Goal: Information Seeking & Learning: Find specific fact

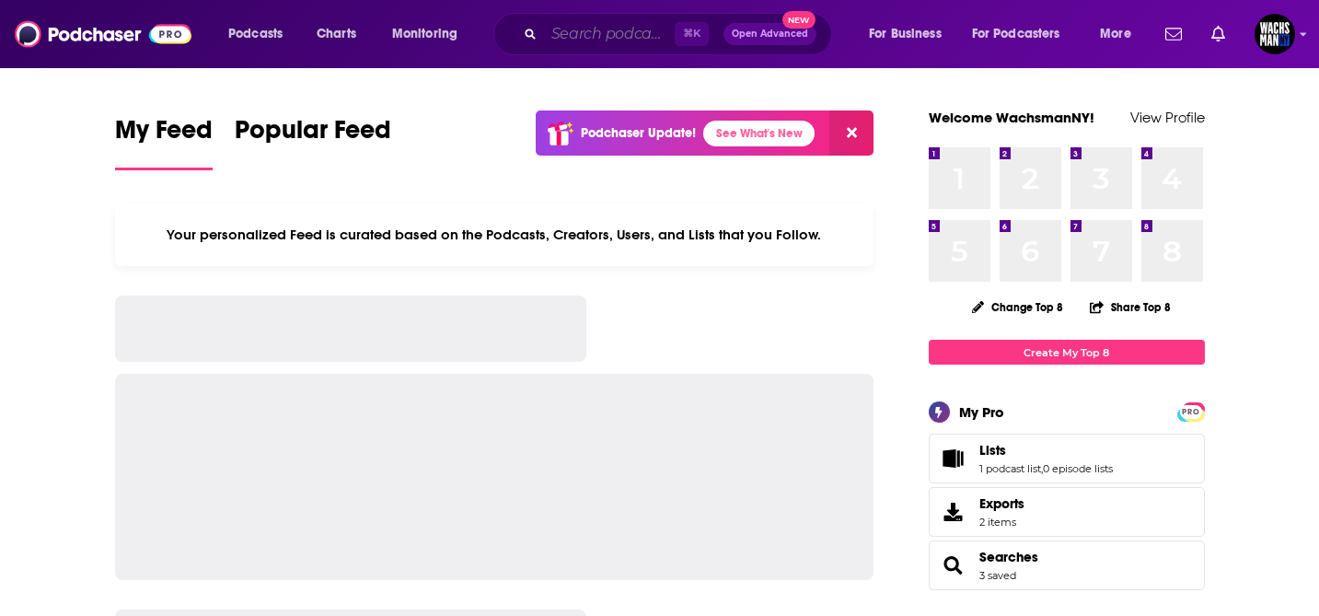
click at [594, 46] on input "Search podcasts, credits, & more..." at bounding box center [609, 33] width 131 height 29
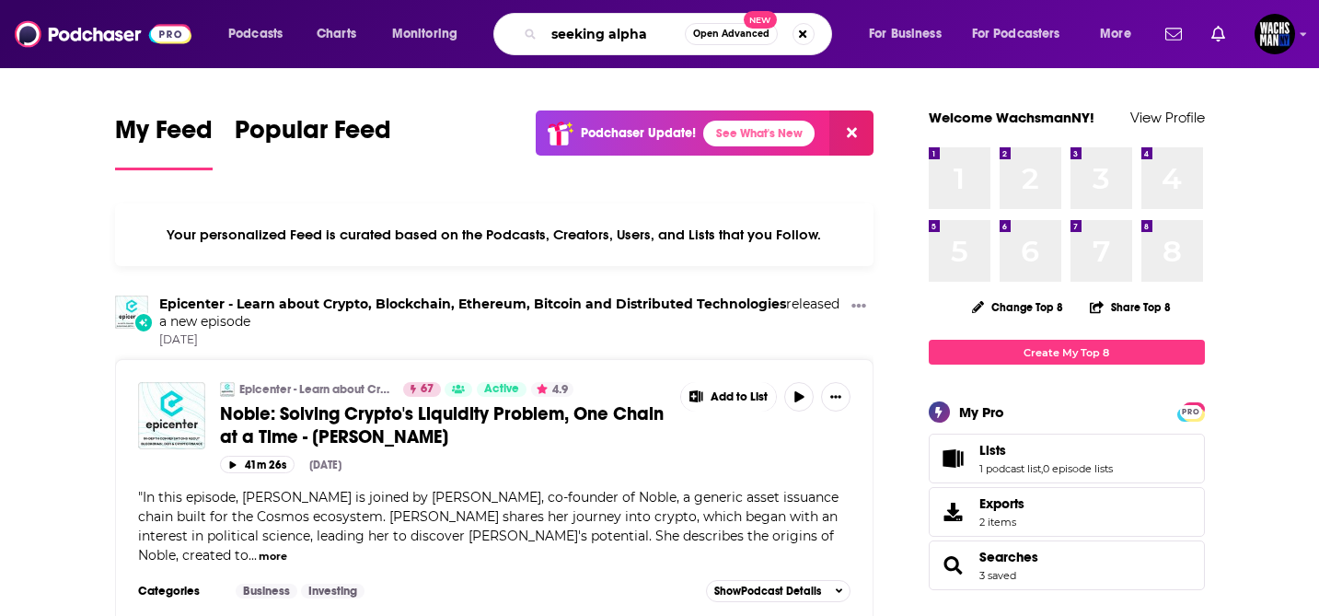
type input "seeking alpha"
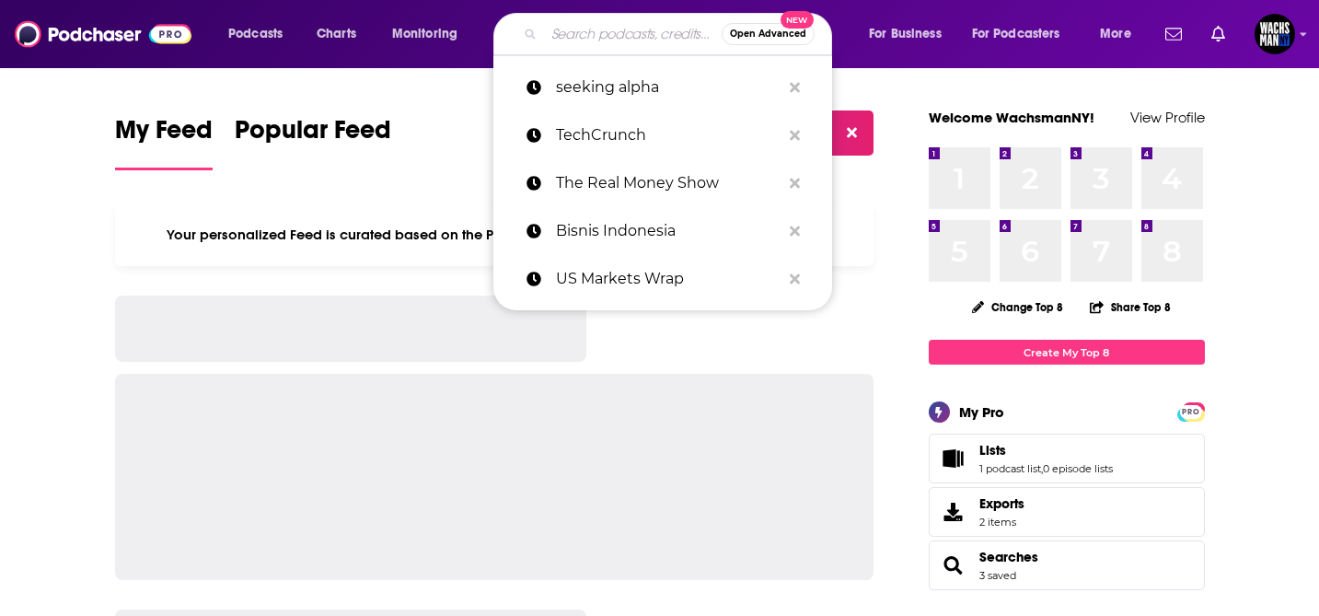
click at [600, 33] on input "Search podcasts, credits, & more..." at bounding box center [633, 33] width 178 height 29
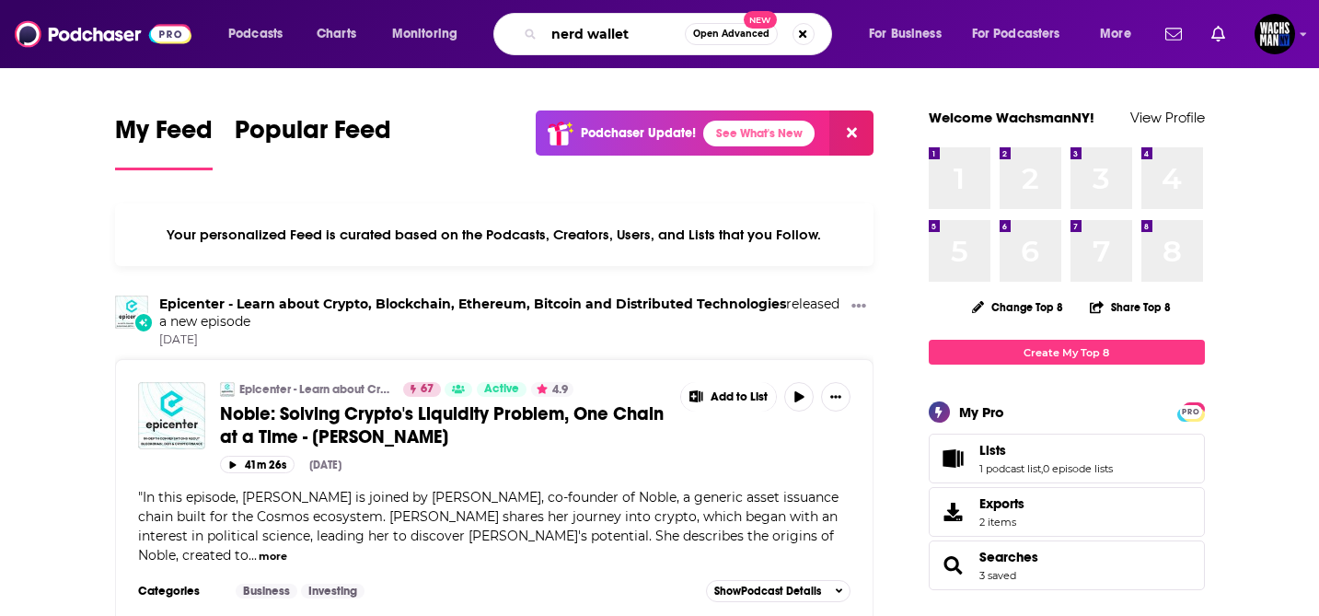
type input "nerd wallet"
